Goal: Information Seeking & Learning: Learn about a topic

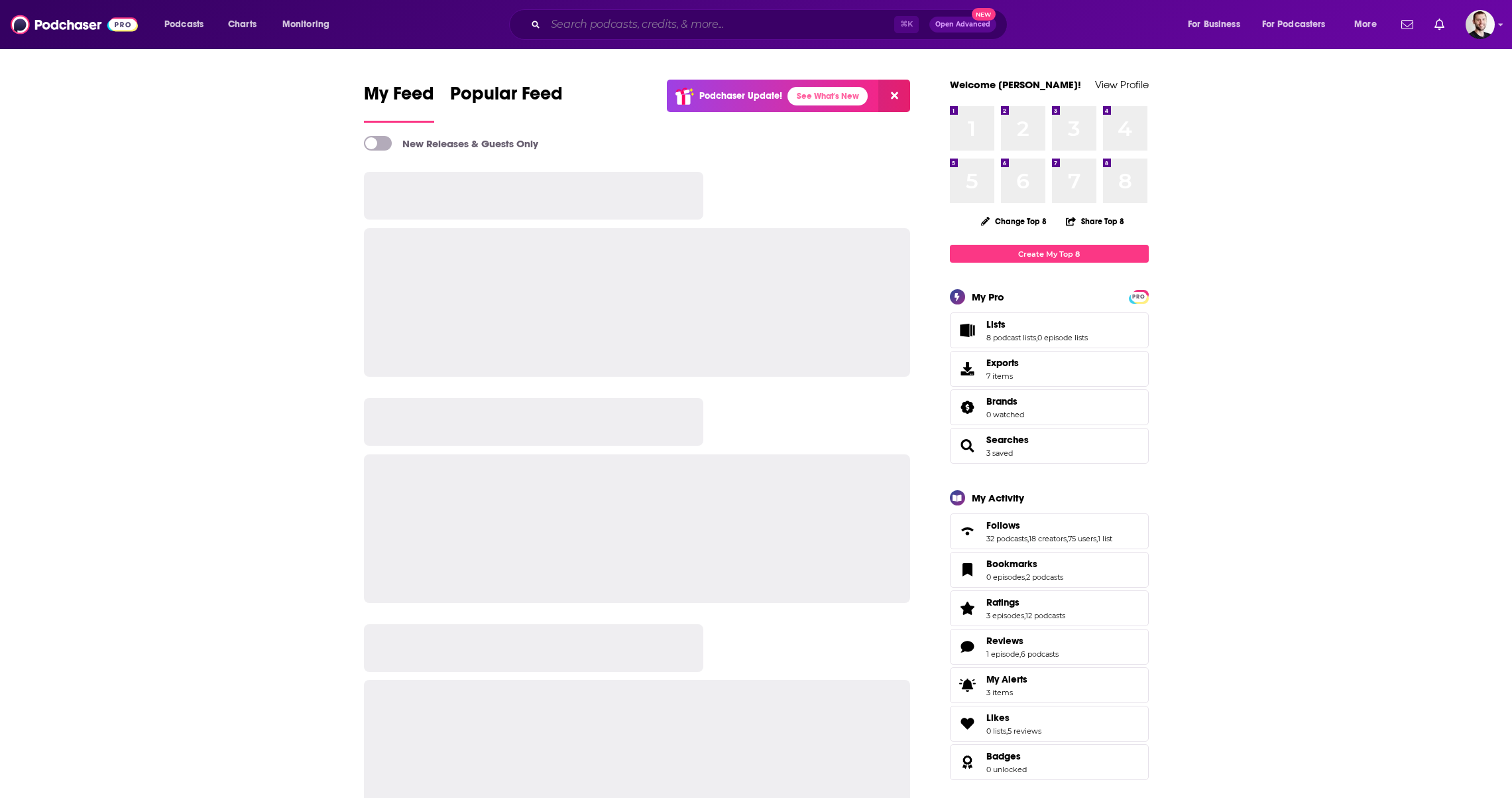
click at [700, 29] on input "Search podcasts, credits, & more..." at bounding box center [720, 24] width 349 height 21
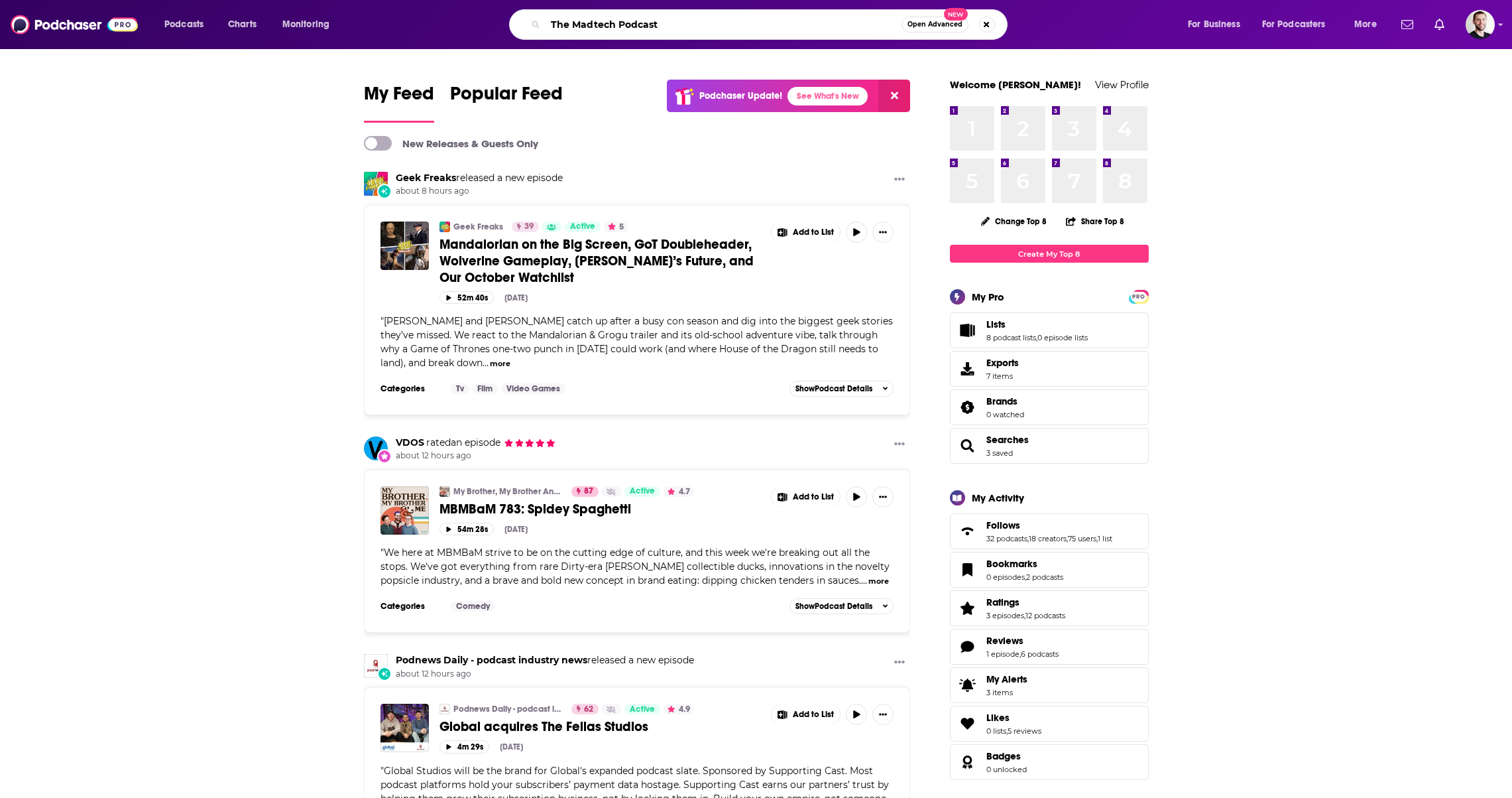
type input "The Madtech Podcast"
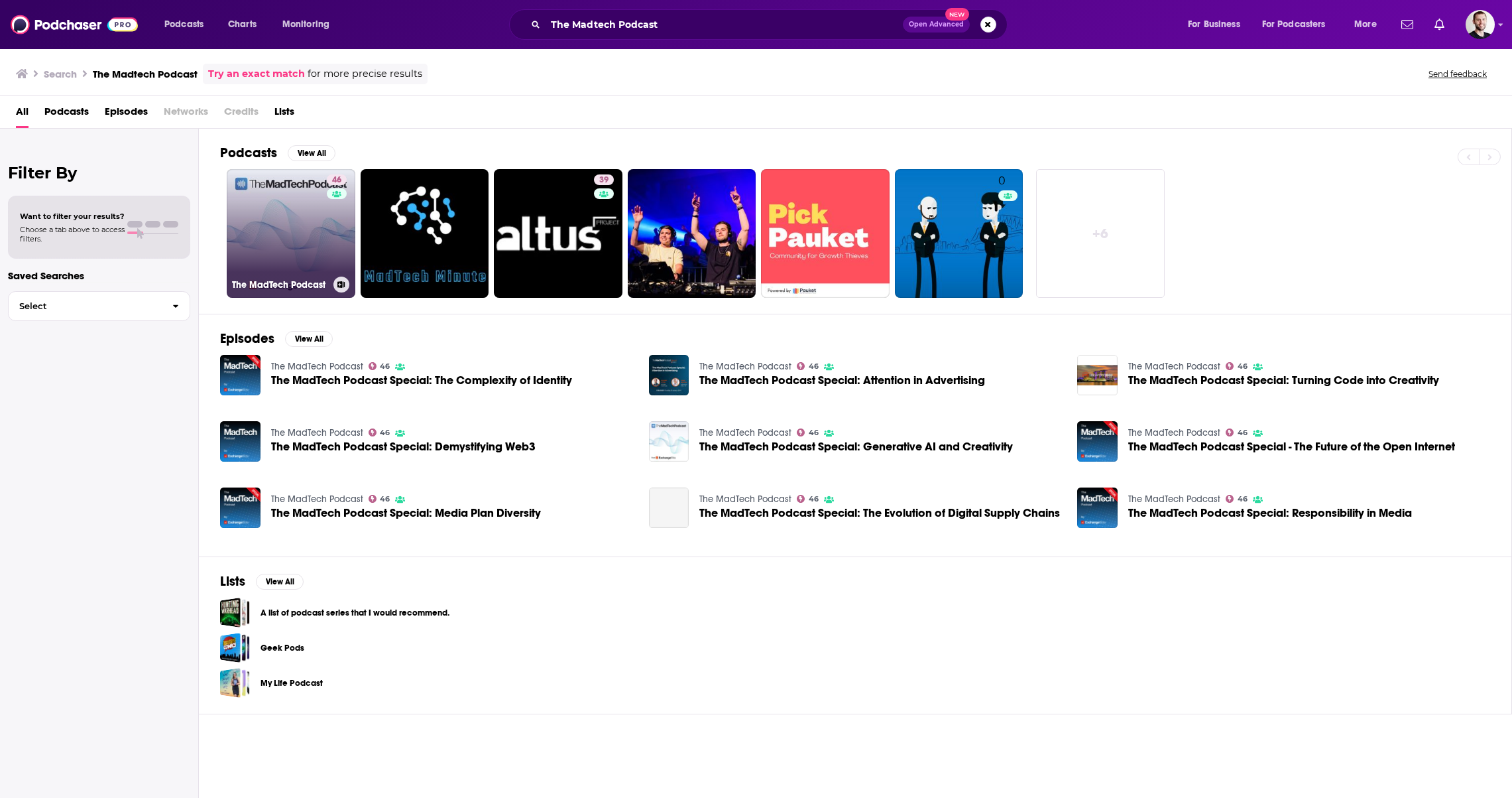
click at [267, 280] on h3 "The MadTech Podcast" at bounding box center [280, 285] width 96 height 11
